Goal: Information Seeking & Learning: Learn about a topic

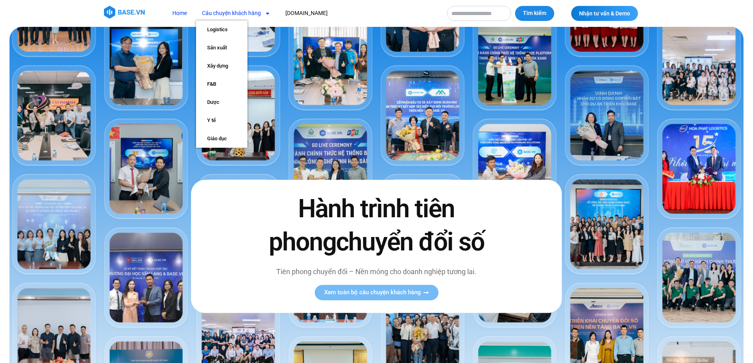
click at [223, 12] on link "Câu chuyện khách hàng" at bounding box center [236, 13] width 80 height 15
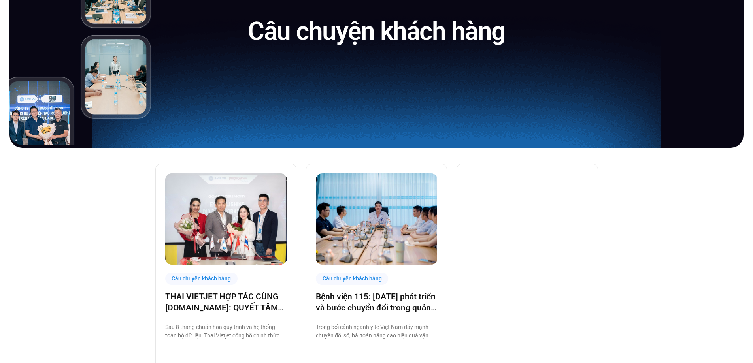
scroll to position [158, 0]
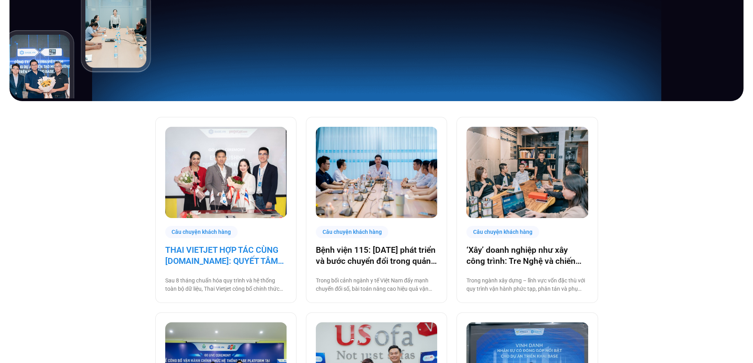
click at [240, 250] on link "THAI VIETJET HỢP TÁC CÙNG [DOMAIN_NAME]: QUYẾT TÂM “CẤT CÁNH” CHUYỂN ĐỔI SỐ" at bounding box center [225, 256] width 121 height 22
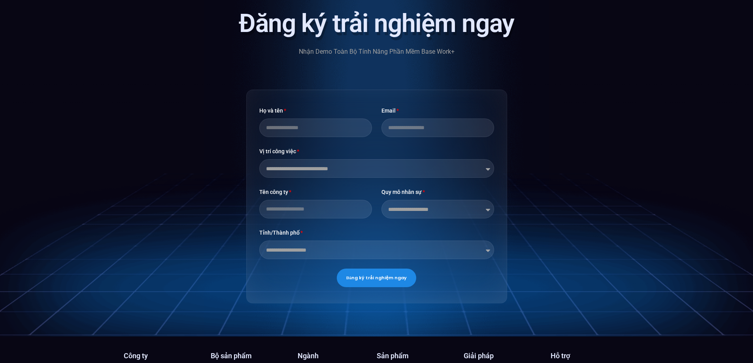
scroll to position [2401, 0]
